Goal: Task Accomplishment & Management: Manage account settings

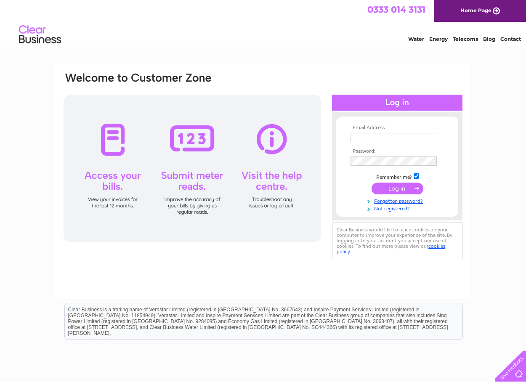
type input "info@automotivegt.co.uk"
click at [413, 188] on input "submit" at bounding box center [398, 189] width 52 height 12
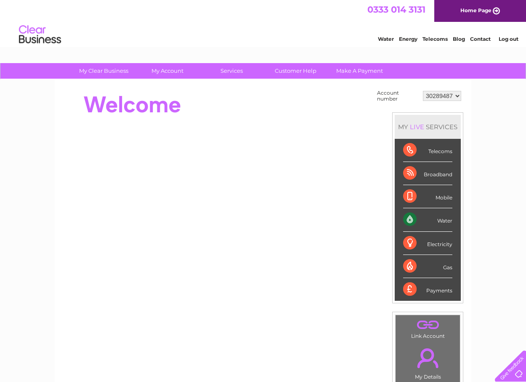
click at [411, 217] on div "Water" at bounding box center [427, 219] width 49 height 23
click at [443, 221] on div "Water" at bounding box center [427, 219] width 49 height 23
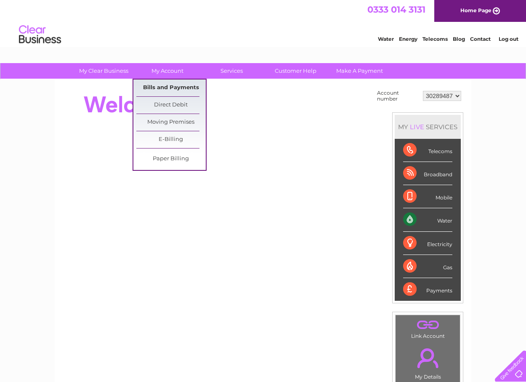
click at [173, 86] on link "Bills and Payments" at bounding box center [170, 88] width 69 height 17
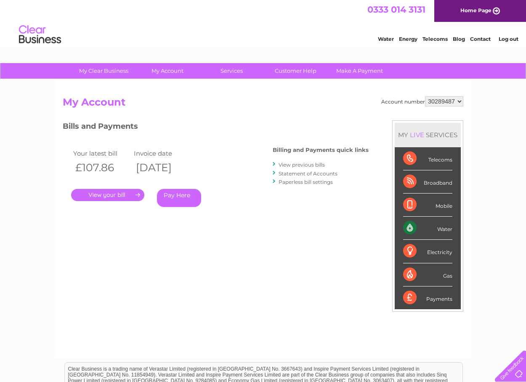
click at [120, 196] on link "." at bounding box center [107, 195] width 73 height 12
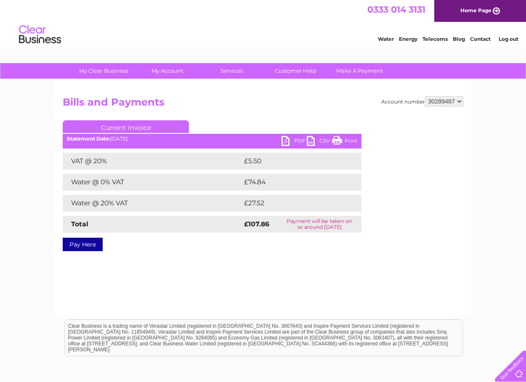
click at [286, 140] on link "PDF" at bounding box center [294, 142] width 25 height 12
